Goal: Transaction & Acquisition: Purchase product/service

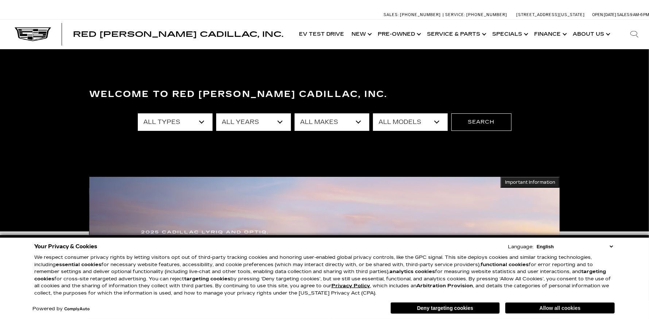
click at [535, 310] on button "Allow all cookies" at bounding box center [559, 308] width 109 height 11
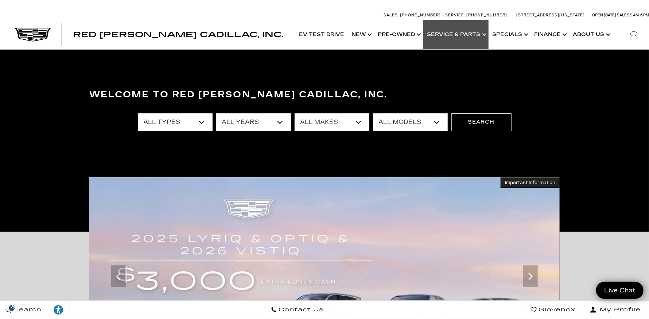
click at [457, 39] on link "Show Service & Parts" at bounding box center [455, 34] width 65 height 29
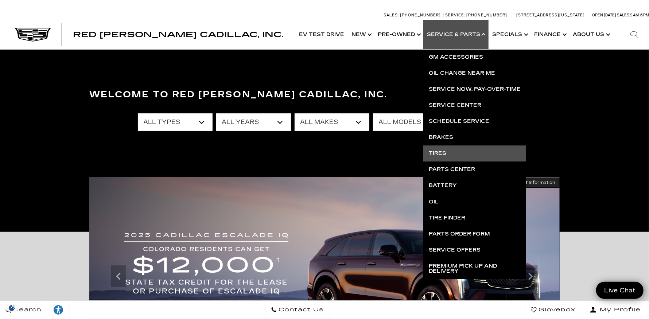
click at [440, 153] on link "Tires" at bounding box center [474, 153] width 103 height 16
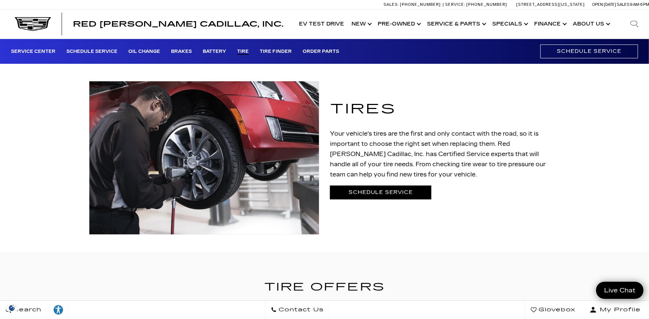
click at [381, 190] on link "Schedule Service" at bounding box center [380, 192] width 101 height 13
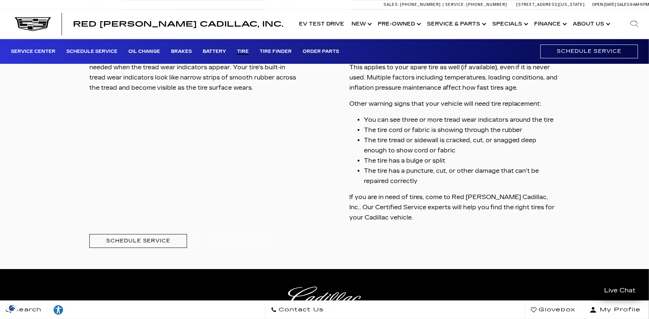
scroll to position [1531, 0]
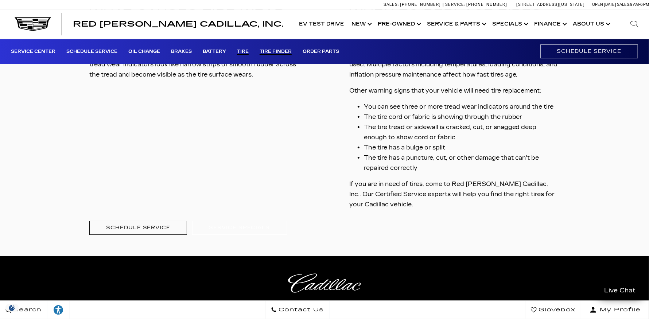
click at [276, 49] on link "Tire Finder" at bounding box center [276, 52] width 32 height 6
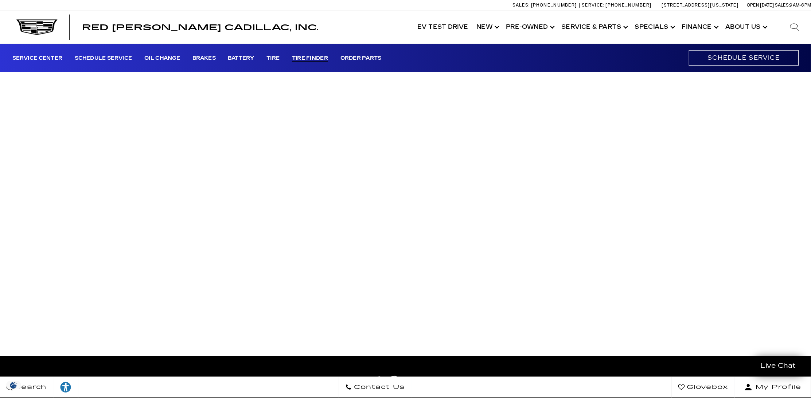
scroll to position [109, 0]
